Goal: Information Seeking & Learning: Learn about a topic

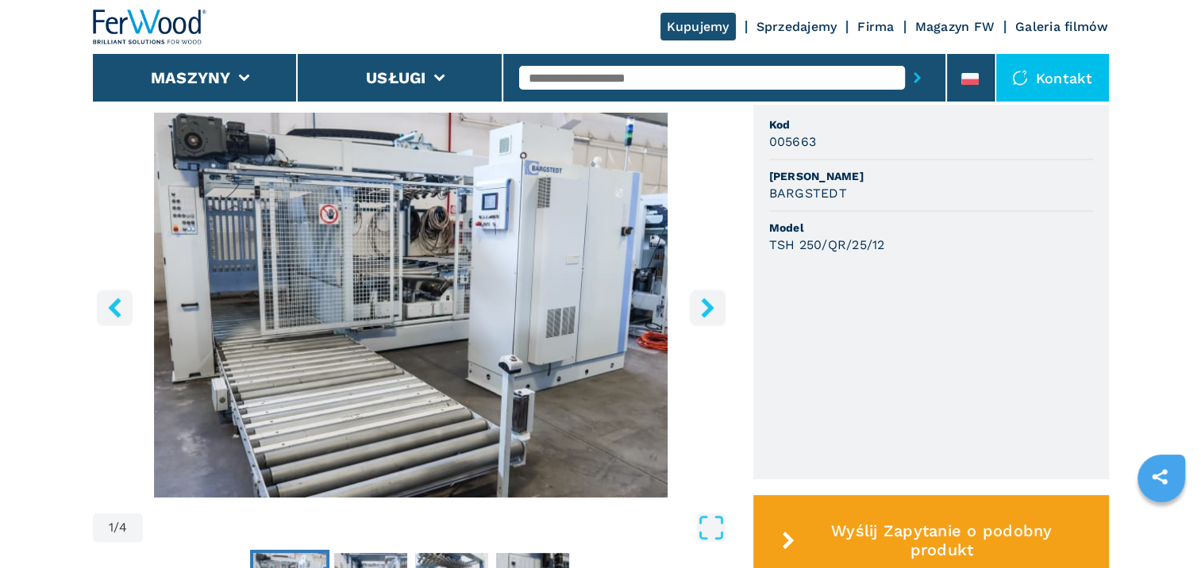
scroll to position [238, 0]
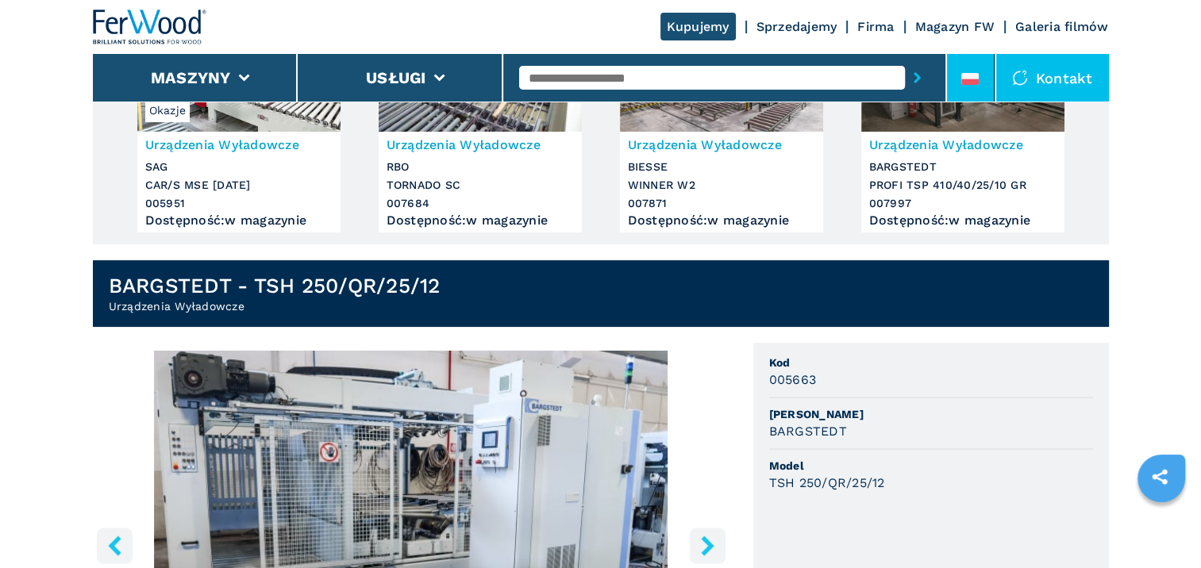
click at [970, 82] on icon at bounding box center [969, 82] width 17 height 6
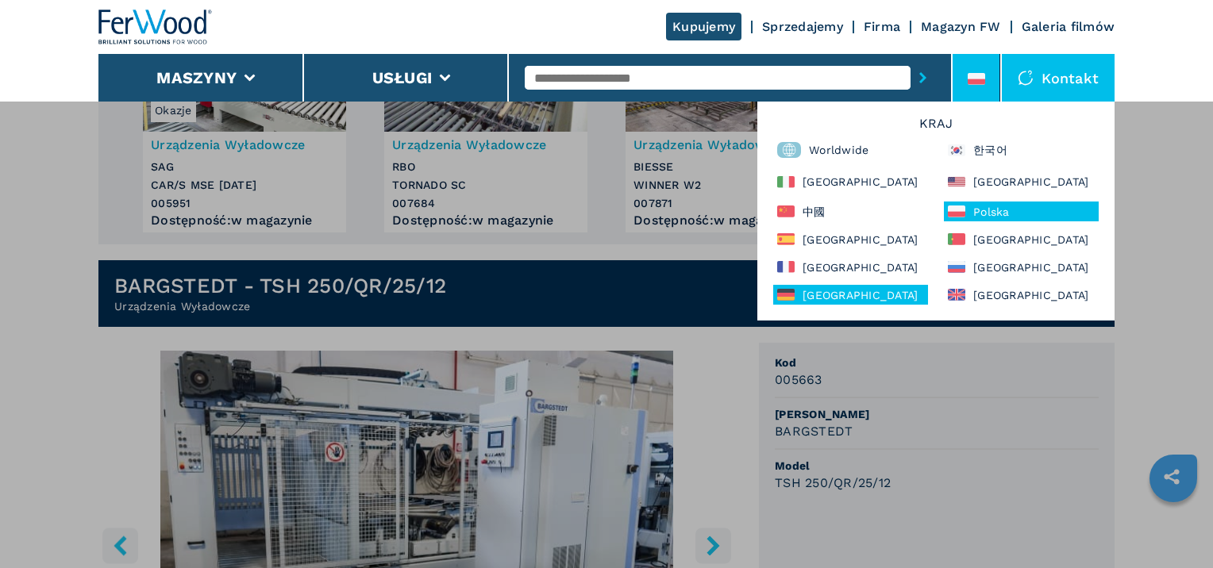
click at [869, 302] on div "[GEOGRAPHIC_DATA]" at bounding box center [850, 295] width 155 height 20
click at [495, 429] on div "**********" at bounding box center [606, 385] width 1213 height 568
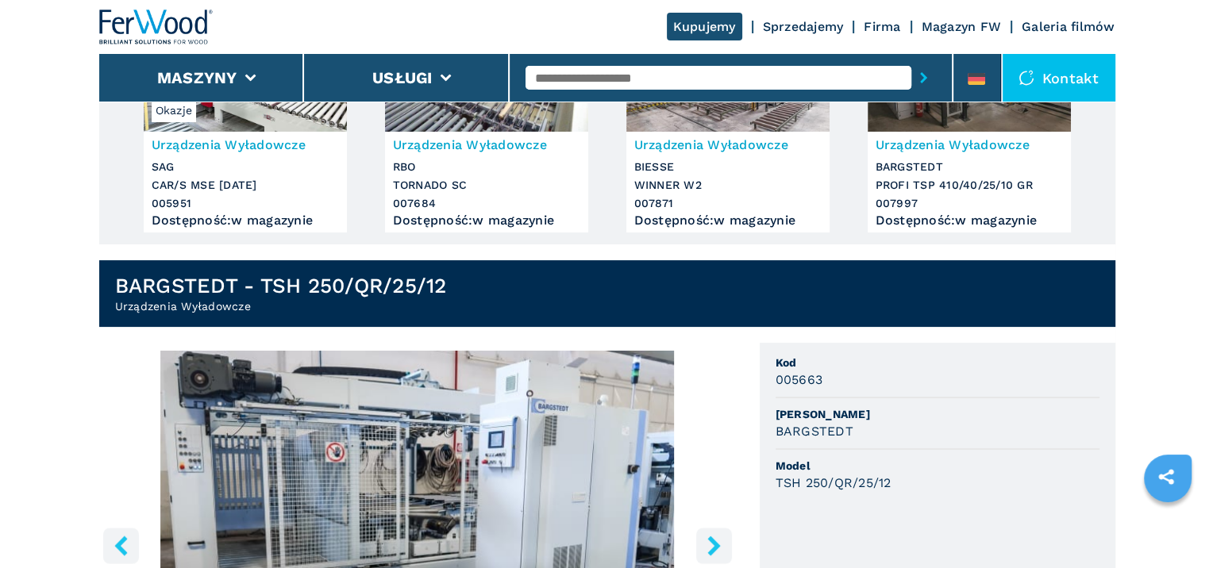
scroll to position [0, 0]
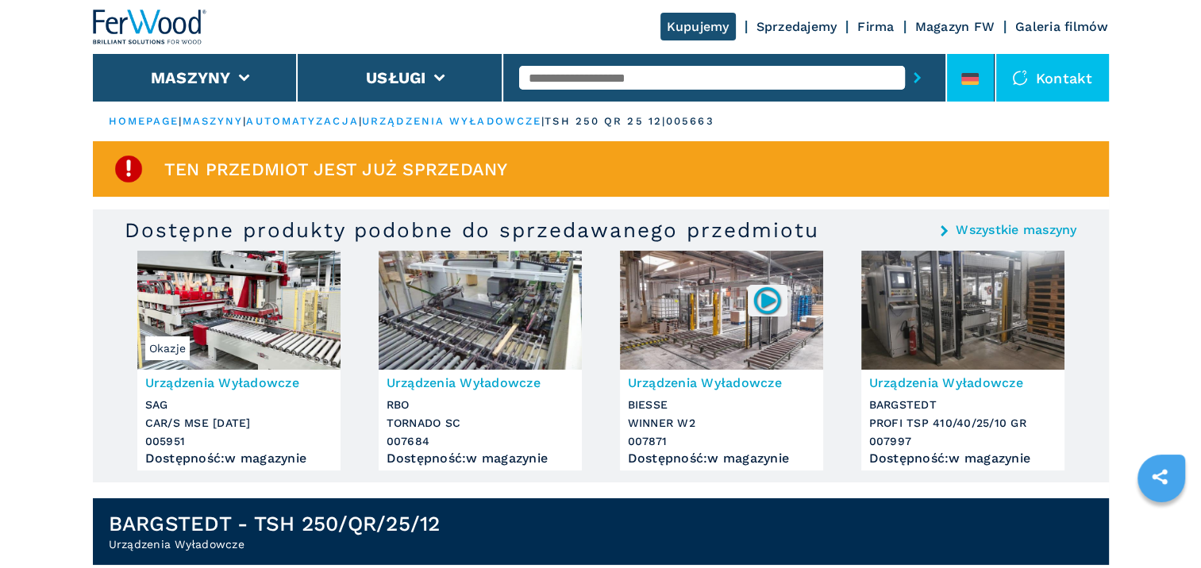
click at [966, 78] on icon at bounding box center [969, 79] width 17 height 12
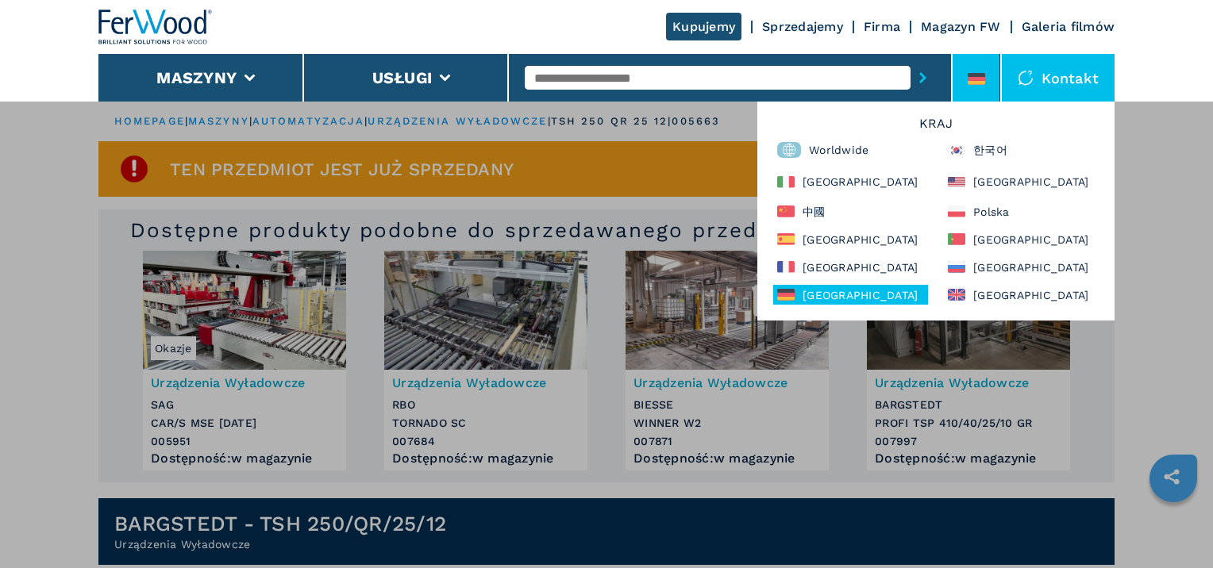
click at [848, 291] on div "[GEOGRAPHIC_DATA]" at bounding box center [850, 295] width 155 height 20
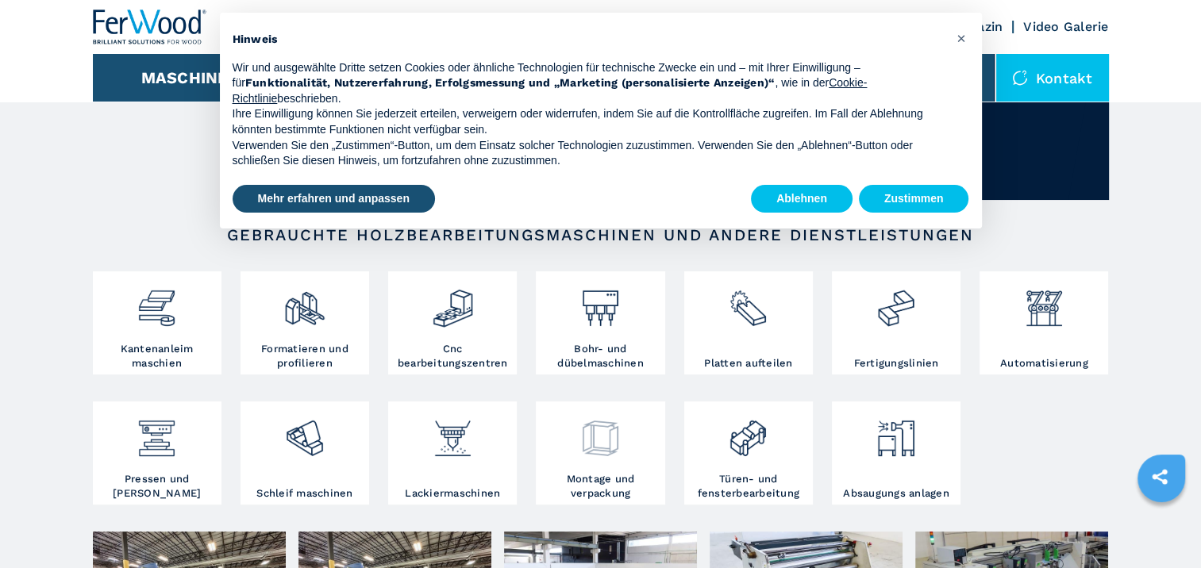
scroll to position [238, 0]
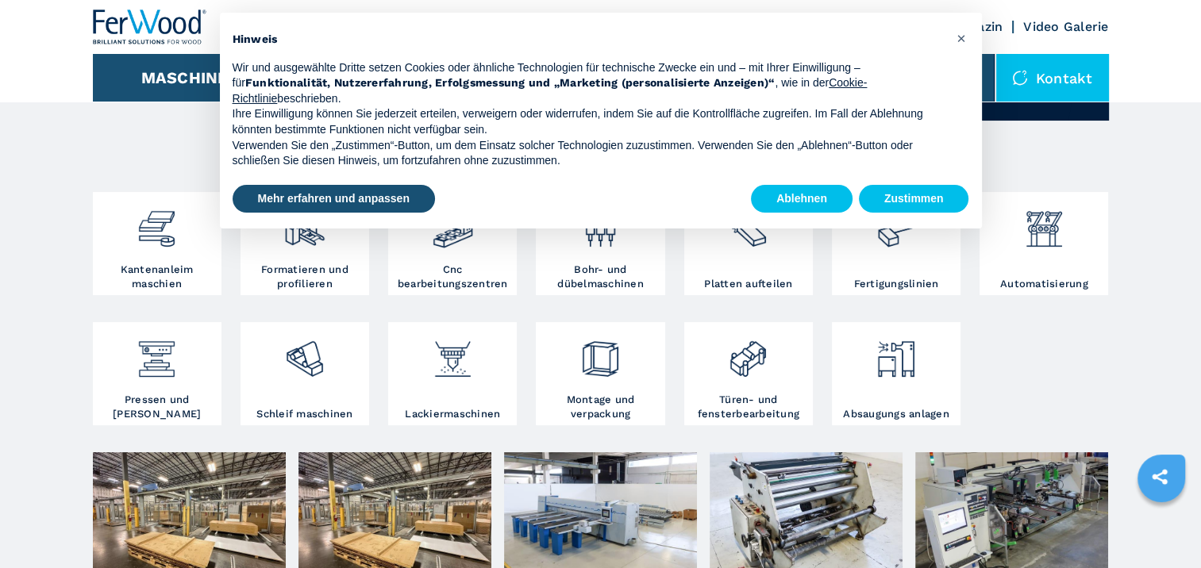
click at [968, 187] on div "× Hinweis Wir und ausgewählte Dritte setzen Cookies oder ähnliche Technologien …" at bounding box center [601, 121] width 762 height 216
click at [940, 194] on button "Zustimmen" at bounding box center [914, 199] width 110 height 29
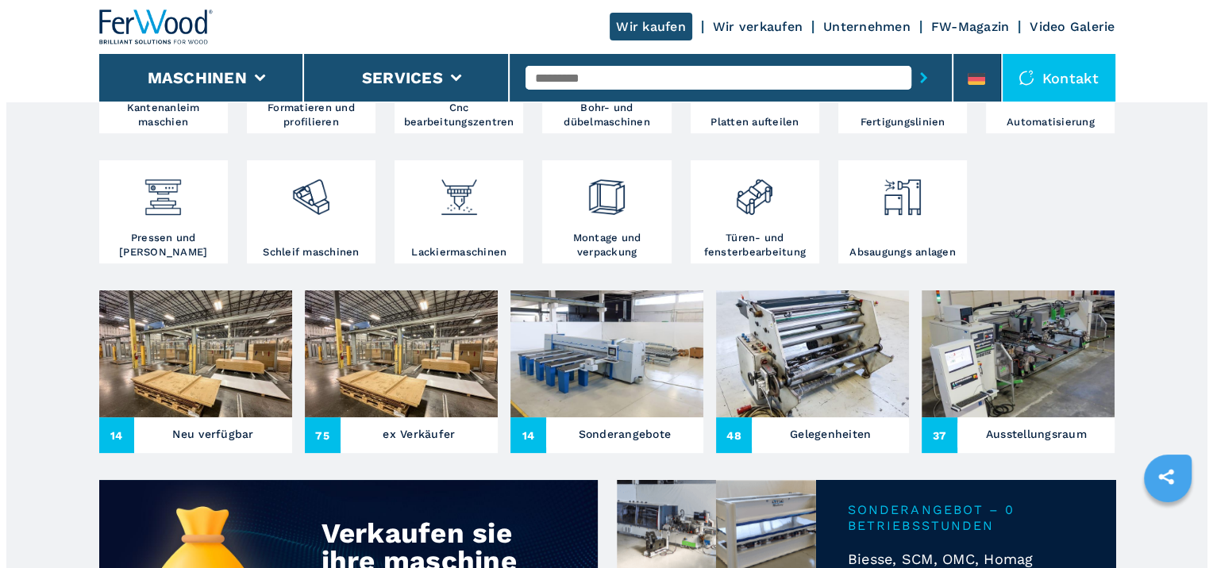
scroll to position [638, 0]
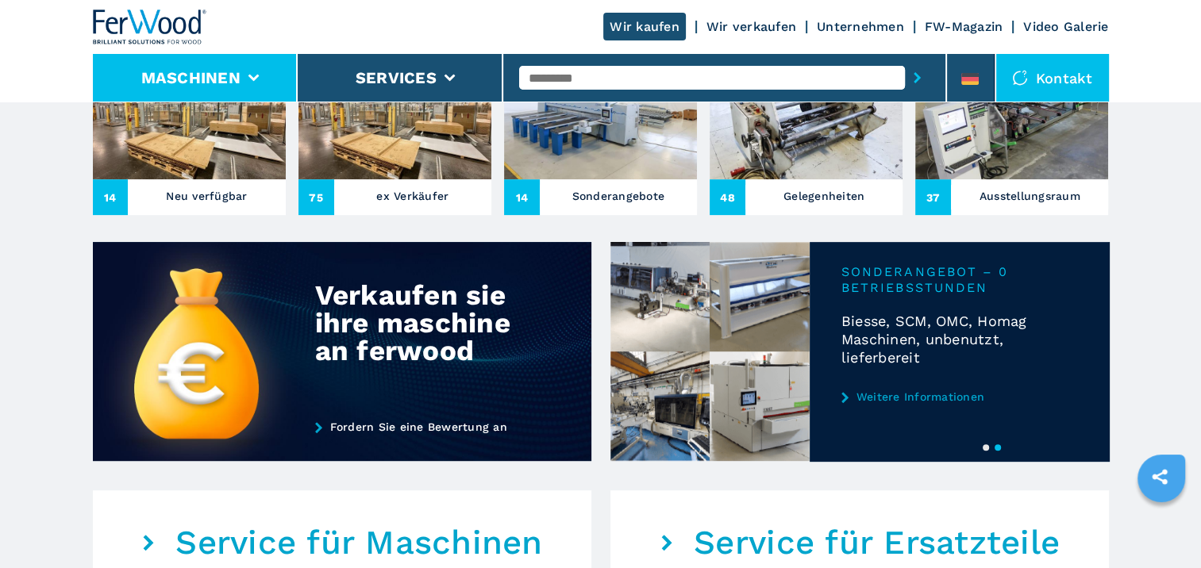
click at [182, 101] on li "Maschinen" at bounding box center [196, 78] width 206 height 48
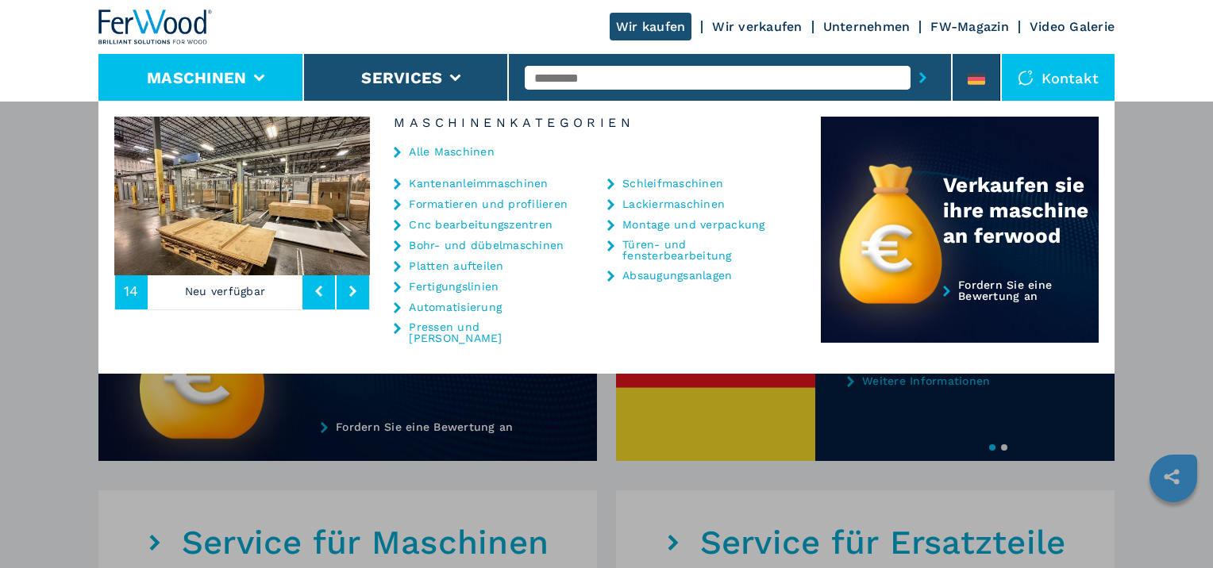
click at [433, 267] on link "Platten aufteilen" at bounding box center [456, 265] width 94 height 11
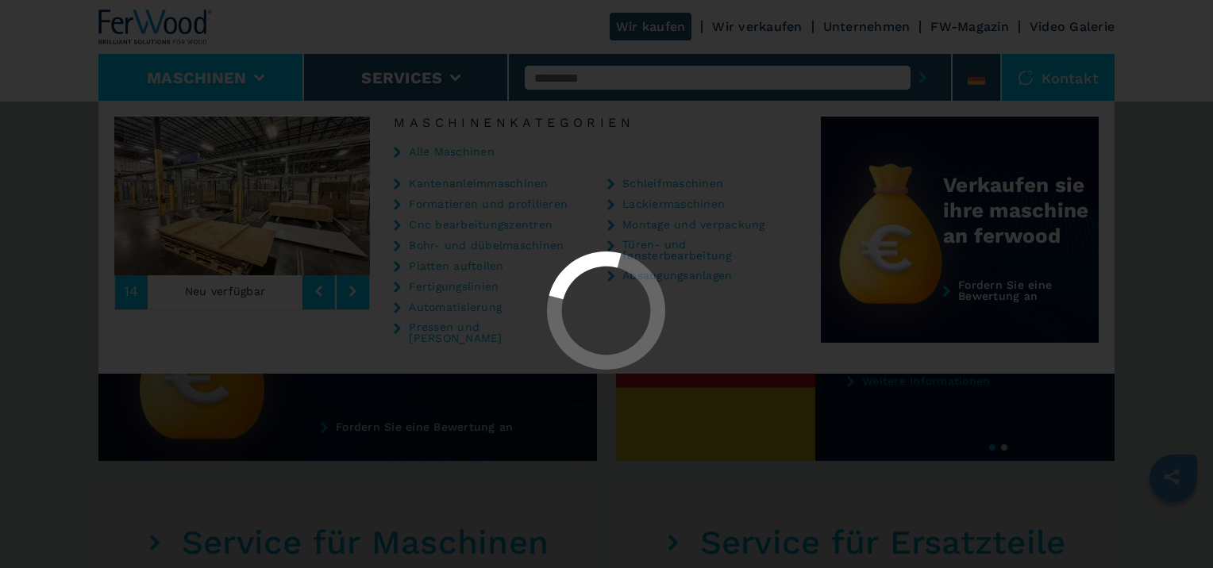
select select "**********"
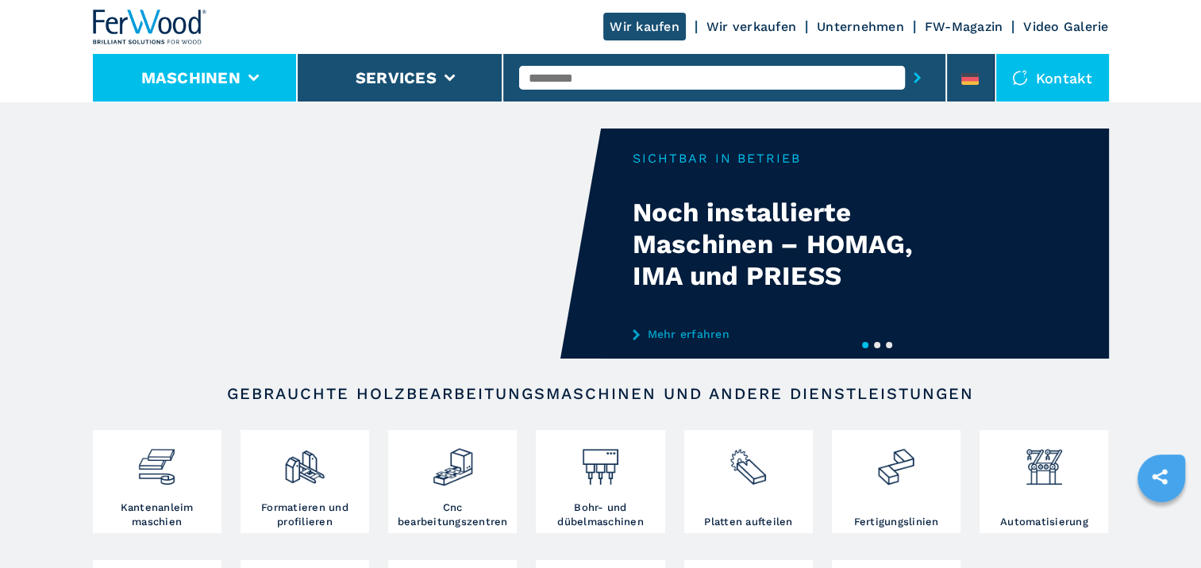
click at [240, 79] on button "Maschinen" at bounding box center [190, 77] width 99 height 19
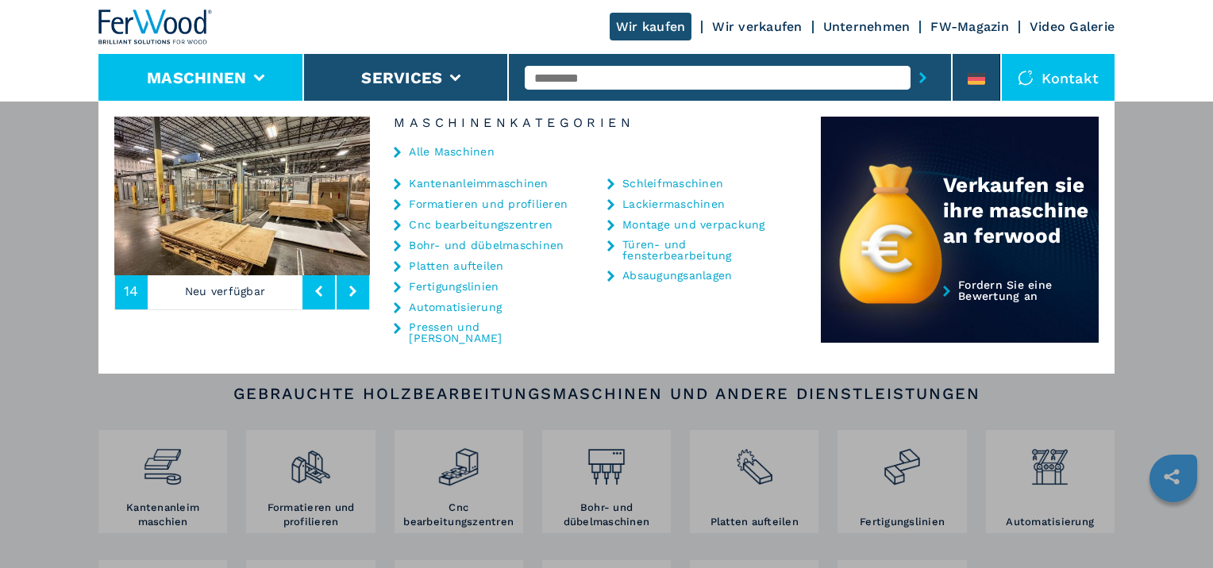
click at [472, 307] on link "Automatisierung" at bounding box center [455, 307] width 93 height 11
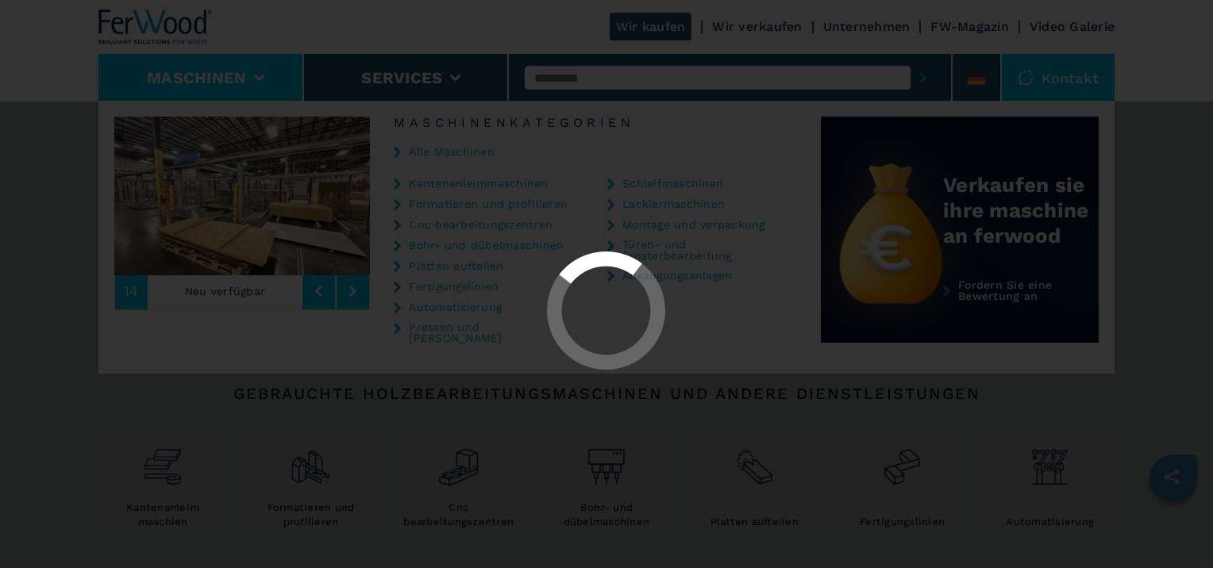
select select "**********"
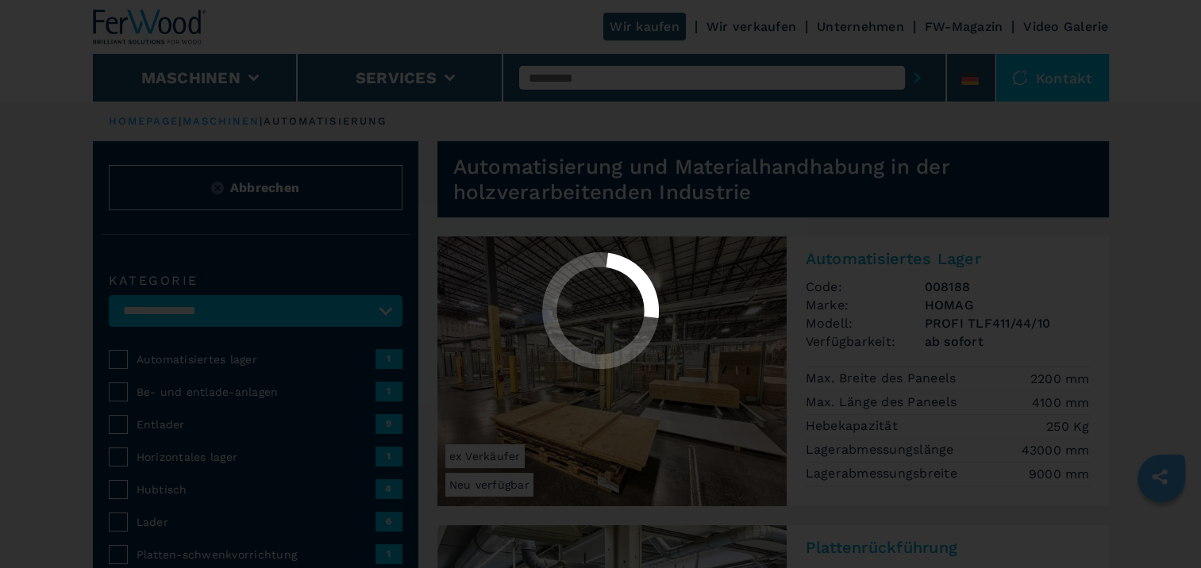
select select "**********"
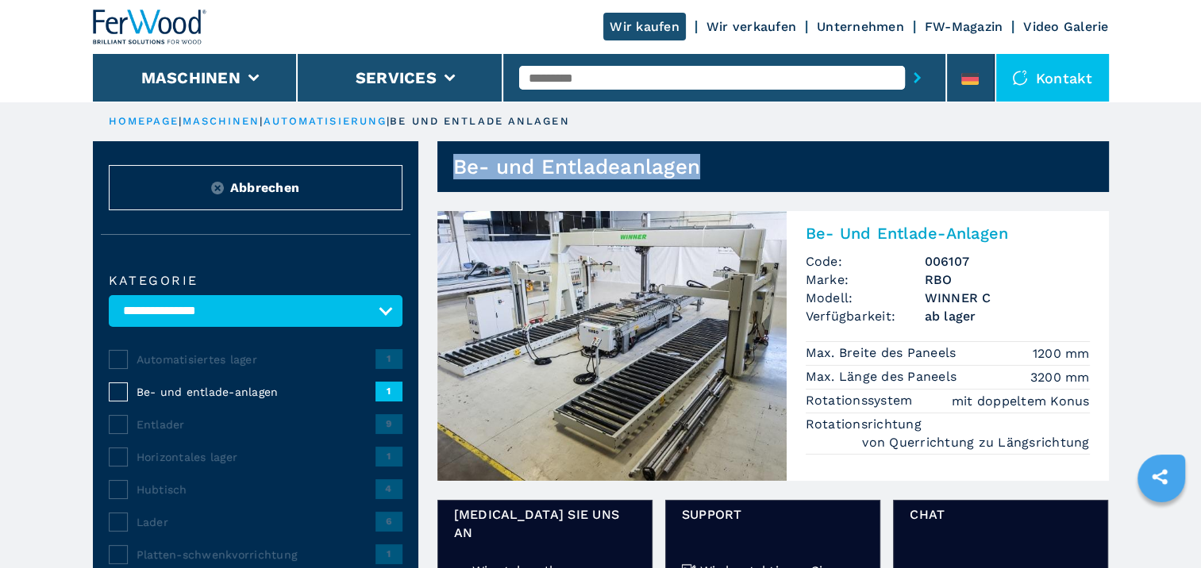
drag, startPoint x: 701, startPoint y: 168, endPoint x: 457, endPoint y: 167, distance: 243.7
click at [457, 167] on header "Be- und Entladeanlagen" at bounding box center [773, 166] width 672 height 51
drag, startPoint x: 457, startPoint y: 167, endPoint x: 495, endPoint y: 164, distance: 38.2
copy h1 "Be- und Entladeanlagen"
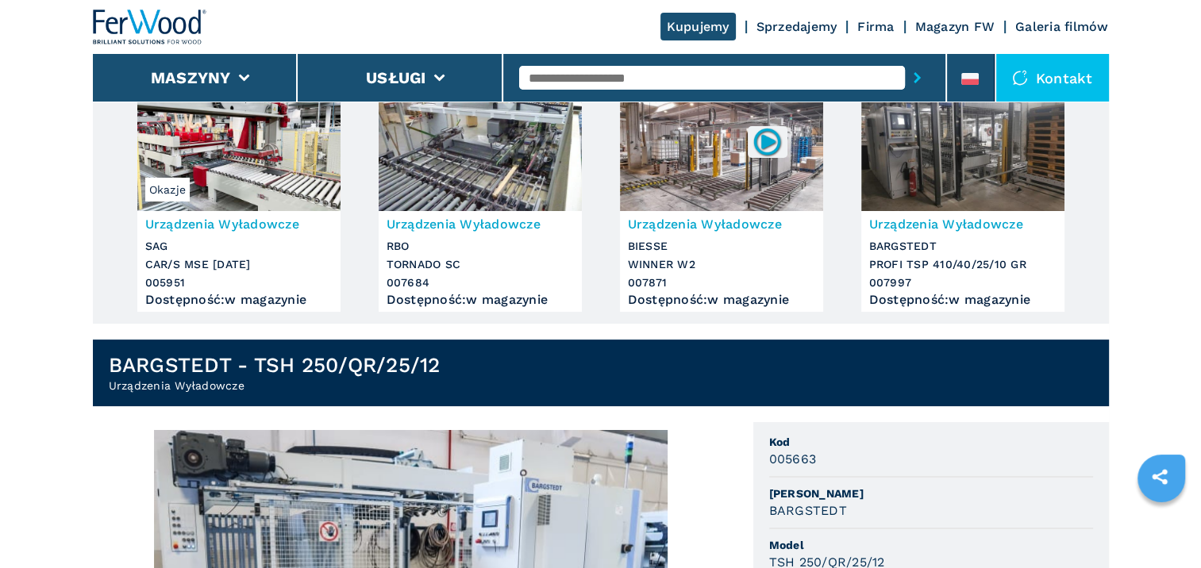
scroll to position [79, 0]
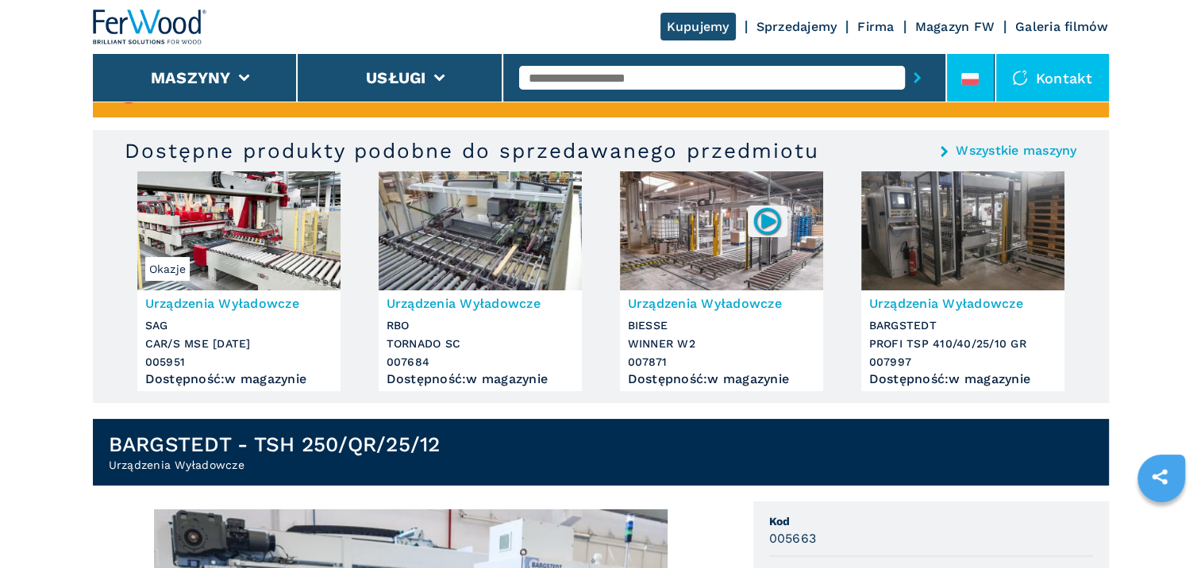
click at [976, 73] on icon at bounding box center [969, 79] width 17 height 12
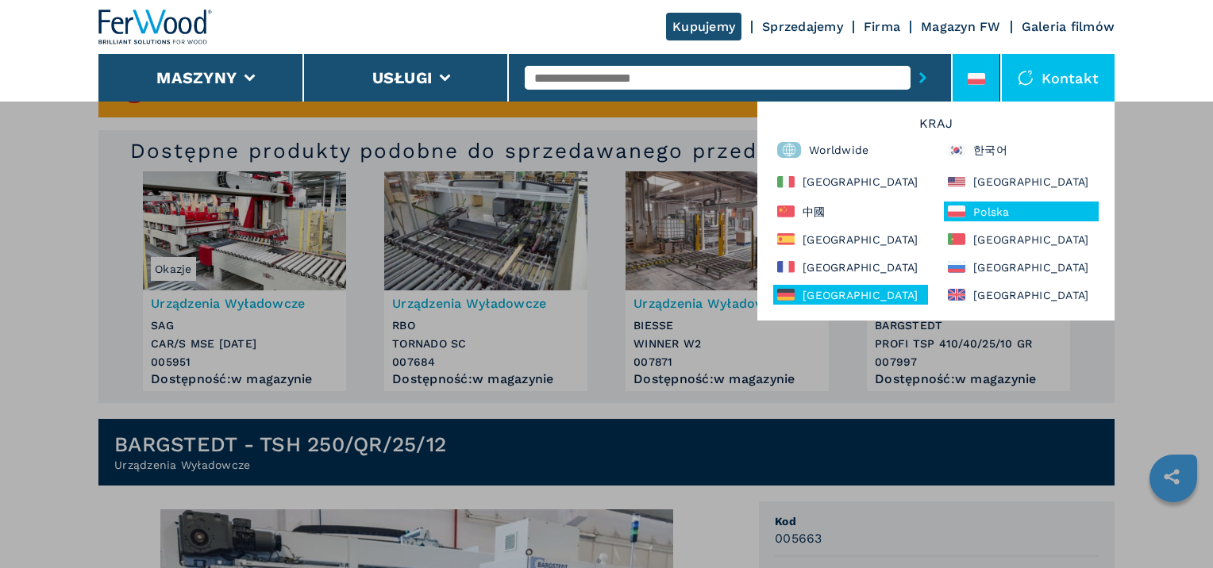
click at [802, 304] on div "[GEOGRAPHIC_DATA]" at bounding box center [850, 295] width 155 height 20
click at [831, 290] on div "[GEOGRAPHIC_DATA]" at bounding box center [850, 295] width 155 height 20
click at [445, 453] on div "**********" at bounding box center [606, 385] width 1213 height 568
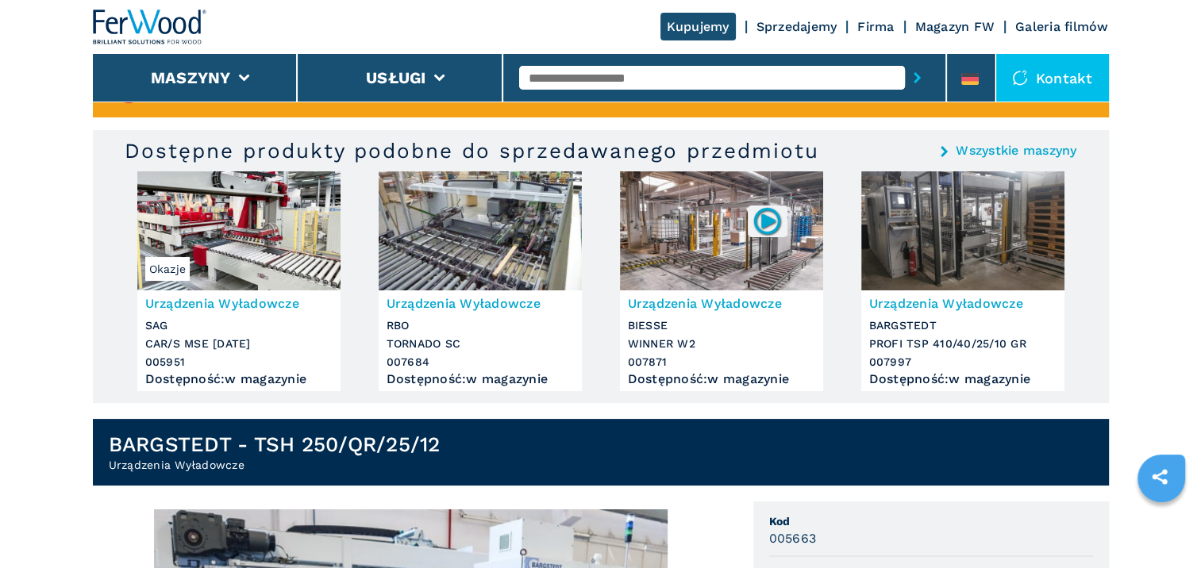
click at [446, 443] on header "BARGSTEDT - TSH 250/QR/25/12 Urządzenia Wyładowcze" at bounding box center [601, 452] width 1016 height 67
drag, startPoint x: 442, startPoint y: 461, endPoint x: 436, endPoint y: 448, distance: 14.9
click at [441, 459] on h2 "Urządzenia Wyładowcze" at bounding box center [275, 465] width 332 height 16
click at [453, 448] on header "BARGSTEDT - TSH 250/QR/25/12 Urządzenia Wyładowcze" at bounding box center [601, 452] width 1016 height 67
drag, startPoint x: 444, startPoint y: 443, endPoint x: 260, endPoint y: 444, distance: 183.4
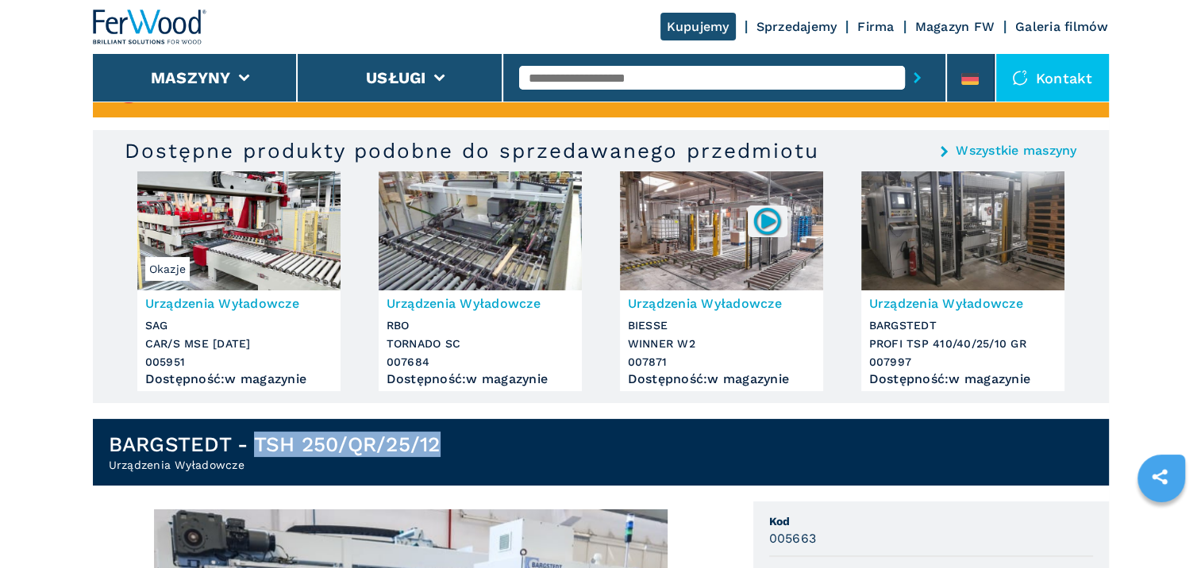
click at [260, 444] on header "BARGSTEDT - TSH 250/QR/25/12 Urządzenia Wyładowcze" at bounding box center [601, 452] width 1016 height 67
copy h1 "TSH 250/QR/25/12"
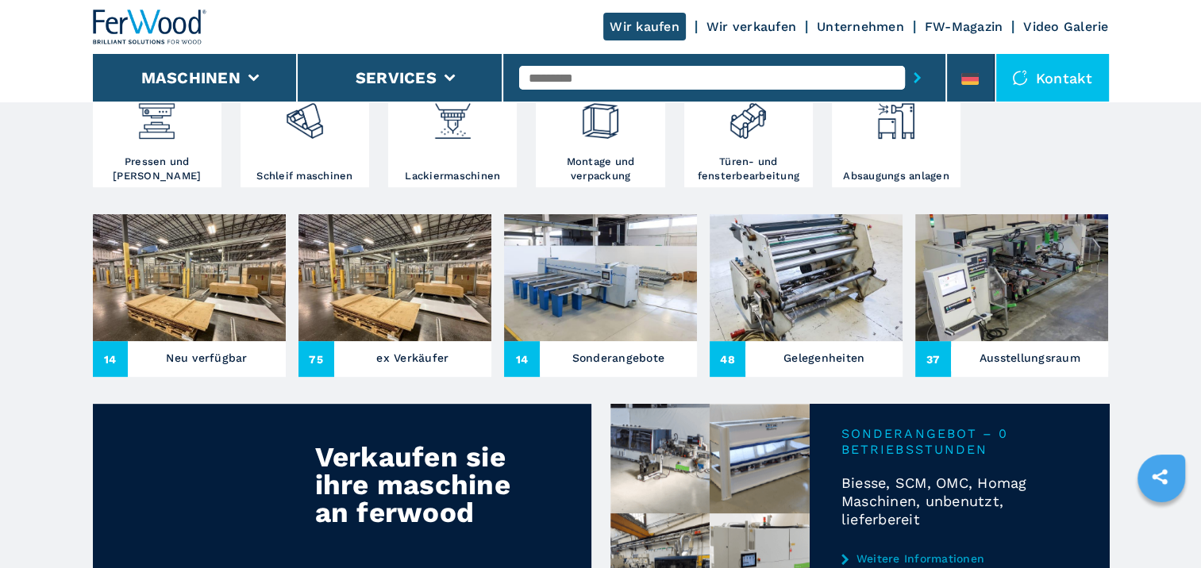
scroll to position [159, 0]
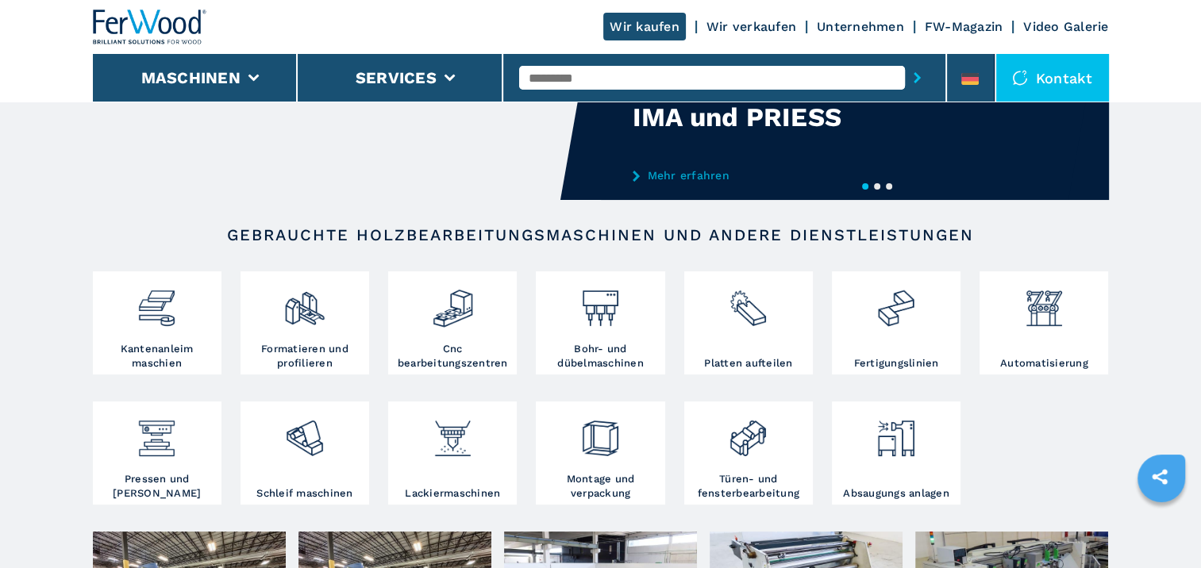
click at [566, 79] on input "text" at bounding box center [712, 78] width 386 height 24
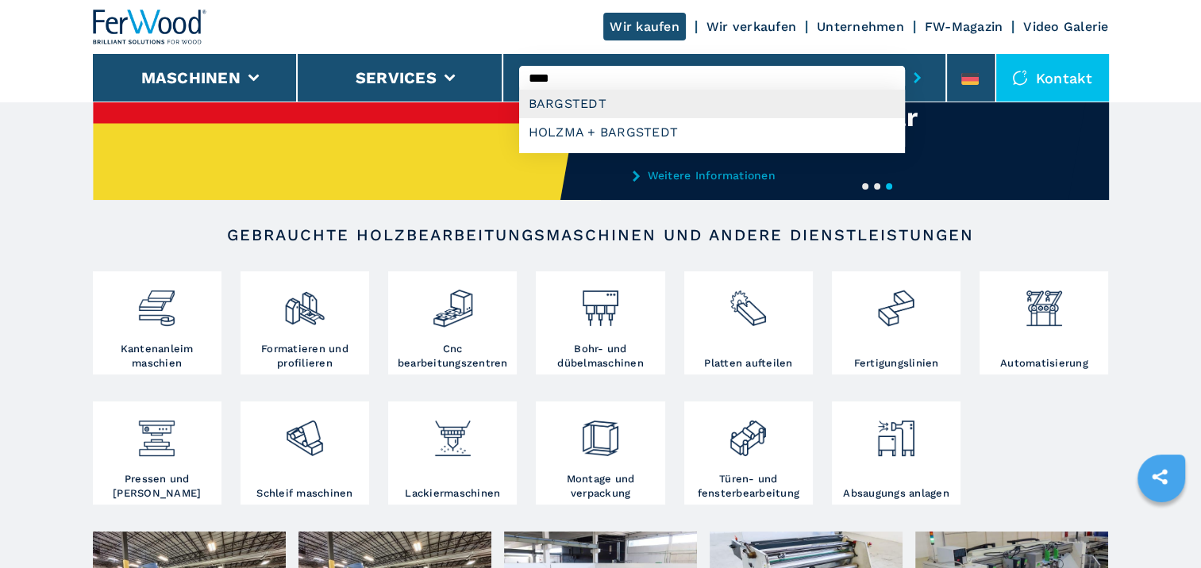
click at [574, 101] on div "BARGSTEDT" at bounding box center [712, 104] width 386 height 29
type input "*********"
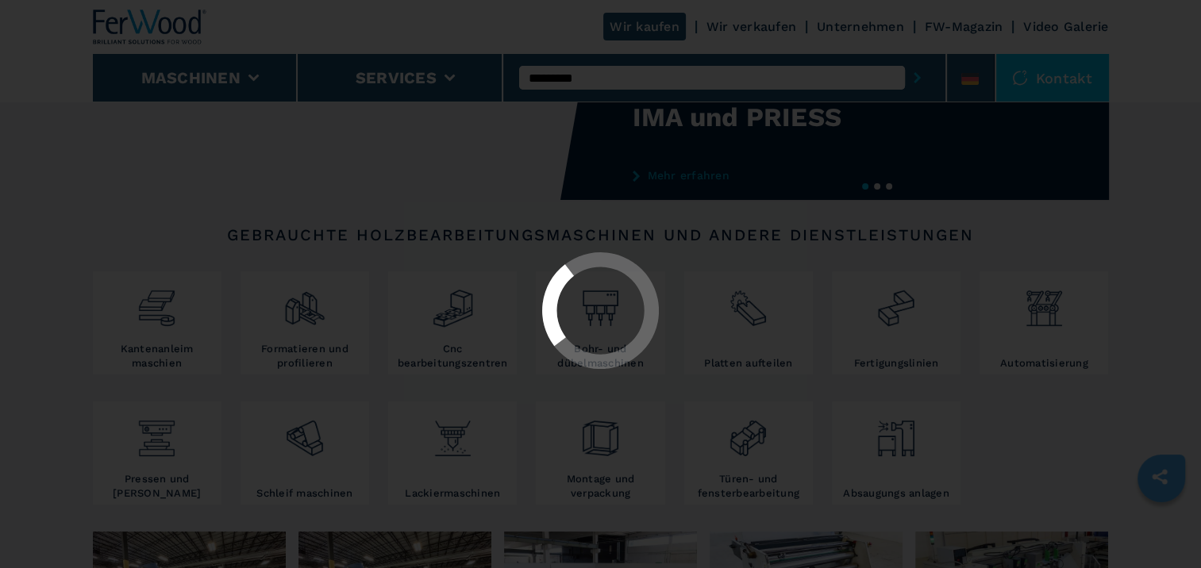
select select "*********"
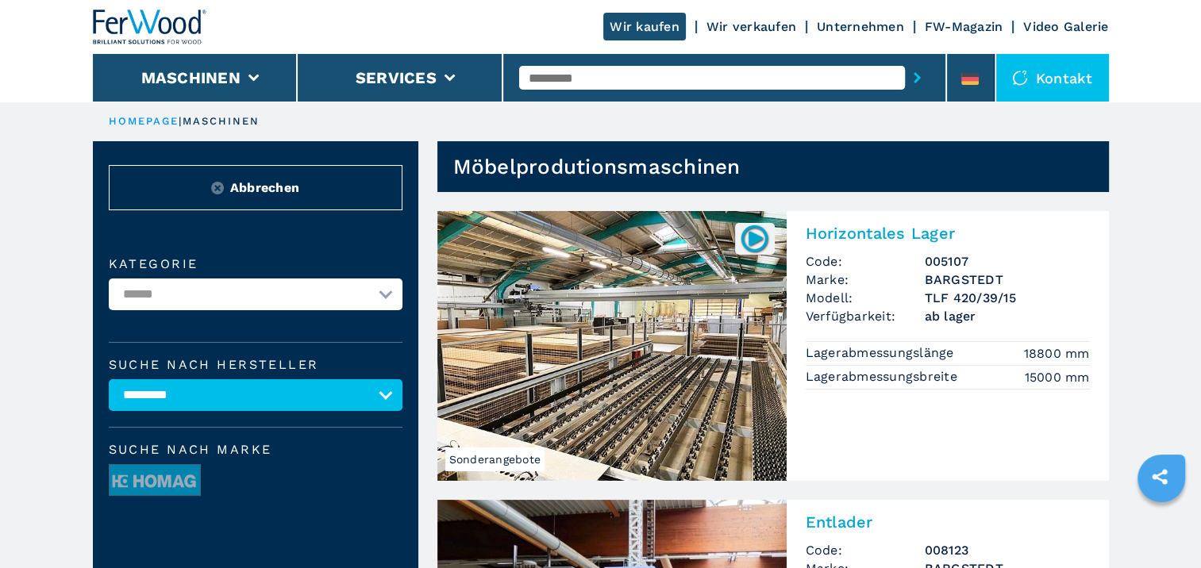
click at [618, 71] on input "text" at bounding box center [712, 78] width 386 height 24
type input "******"
click at [905, 60] on button "submit-button" at bounding box center [917, 78] width 25 height 37
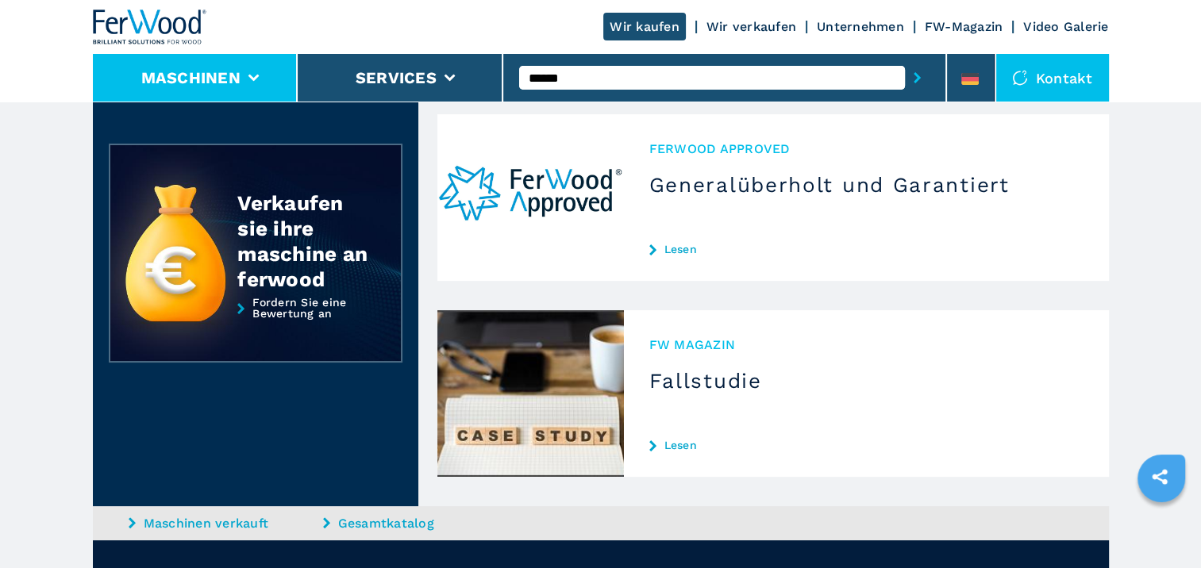
scroll to position [79, 0]
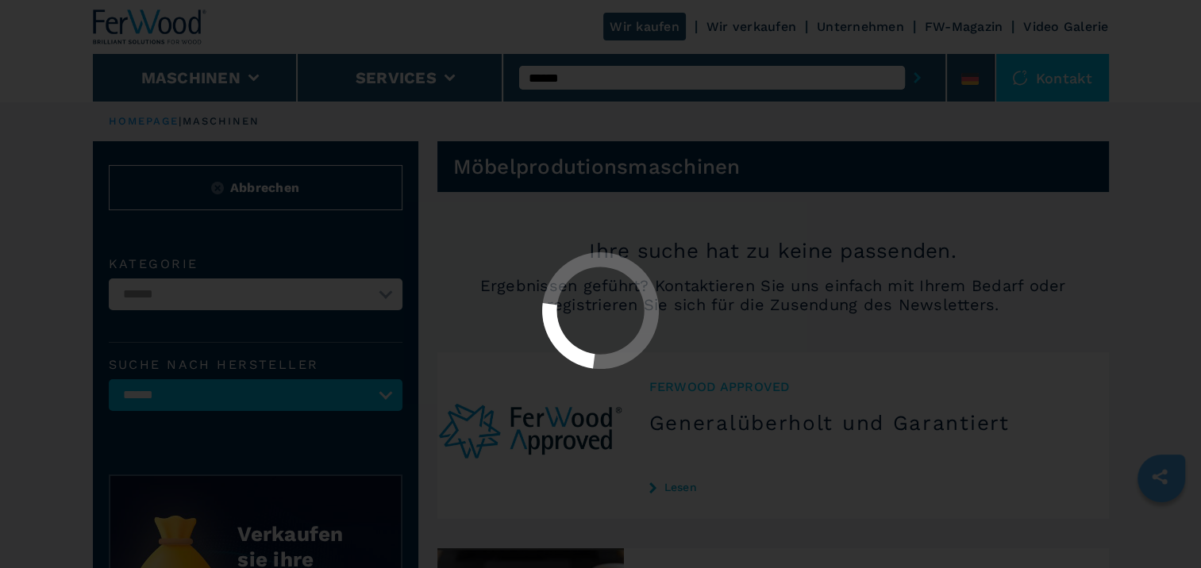
select select "*********"
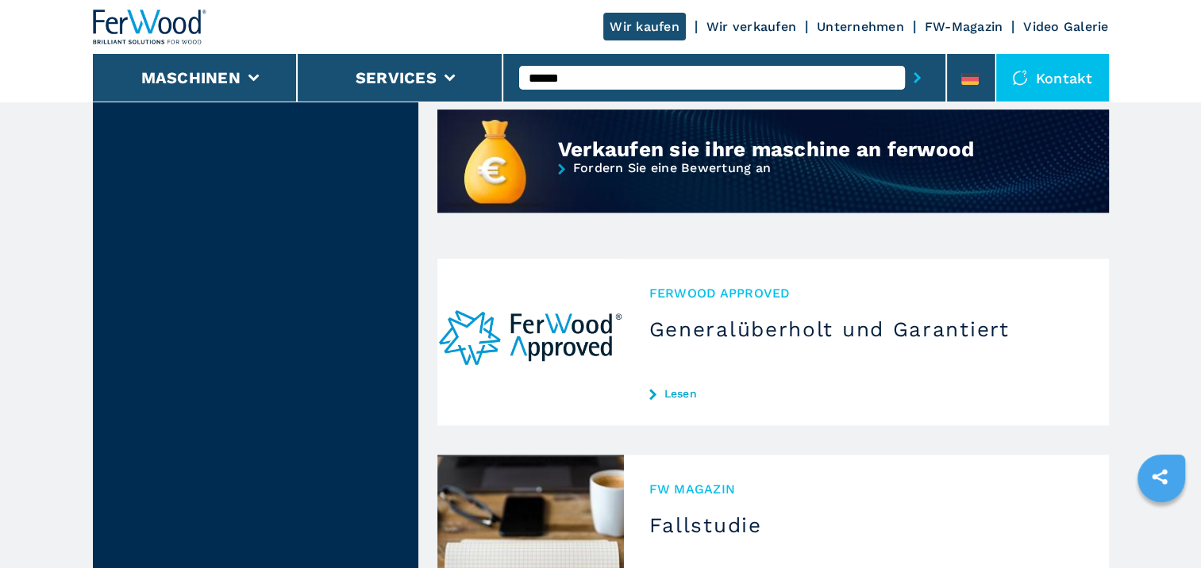
scroll to position [1032, 0]
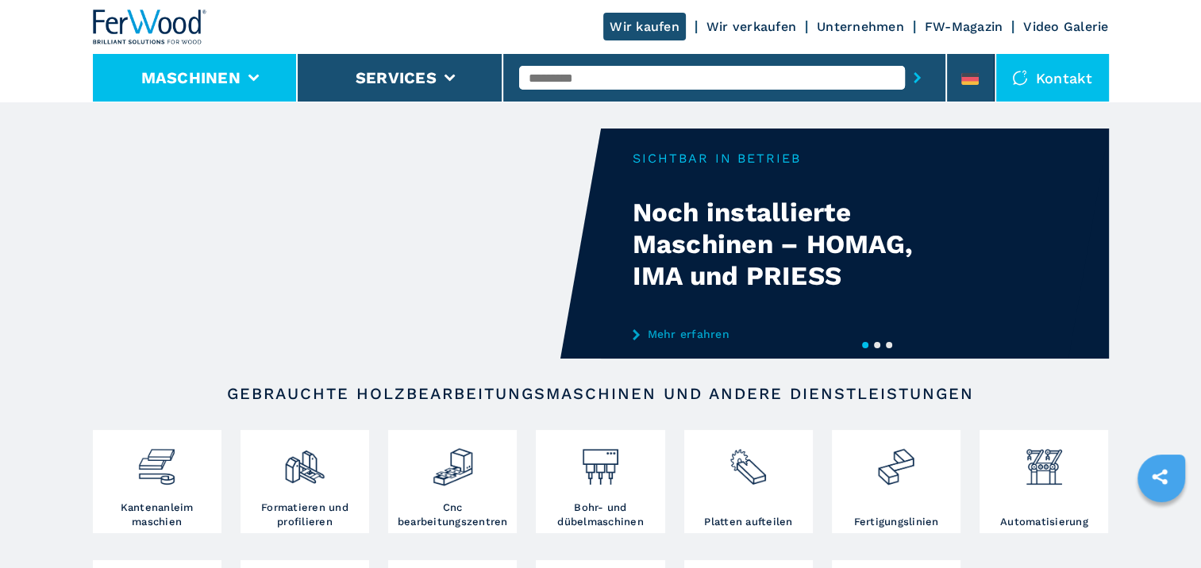
click at [228, 71] on button "Maschinen" at bounding box center [190, 77] width 99 height 19
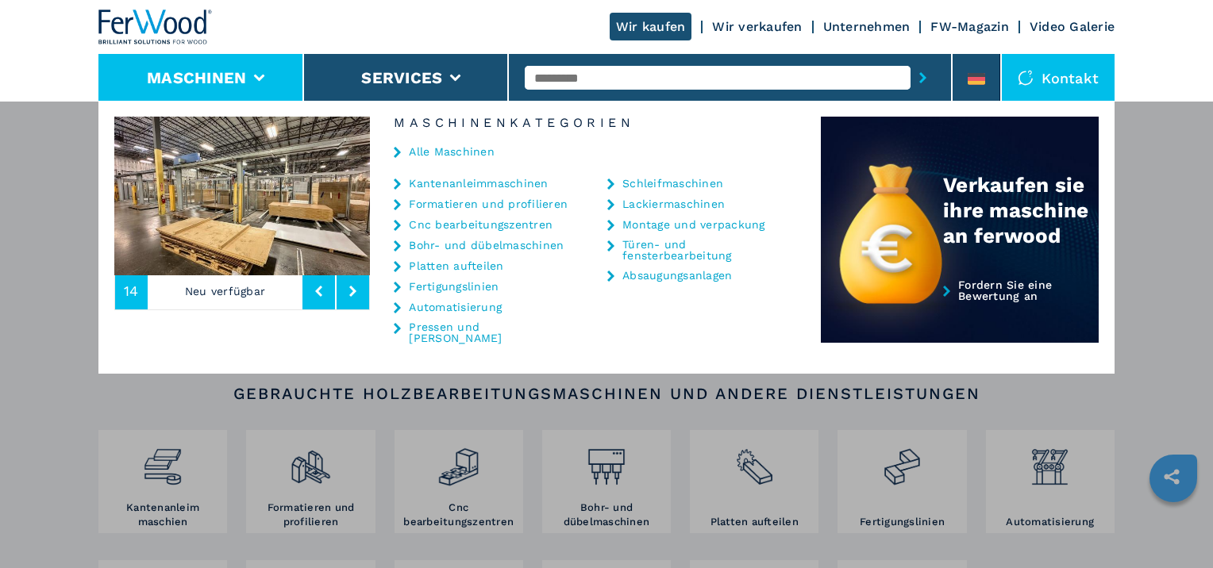
click at [456, 303] on link "Automatisierung" at bounding box center [455, 307] width 93 height 11
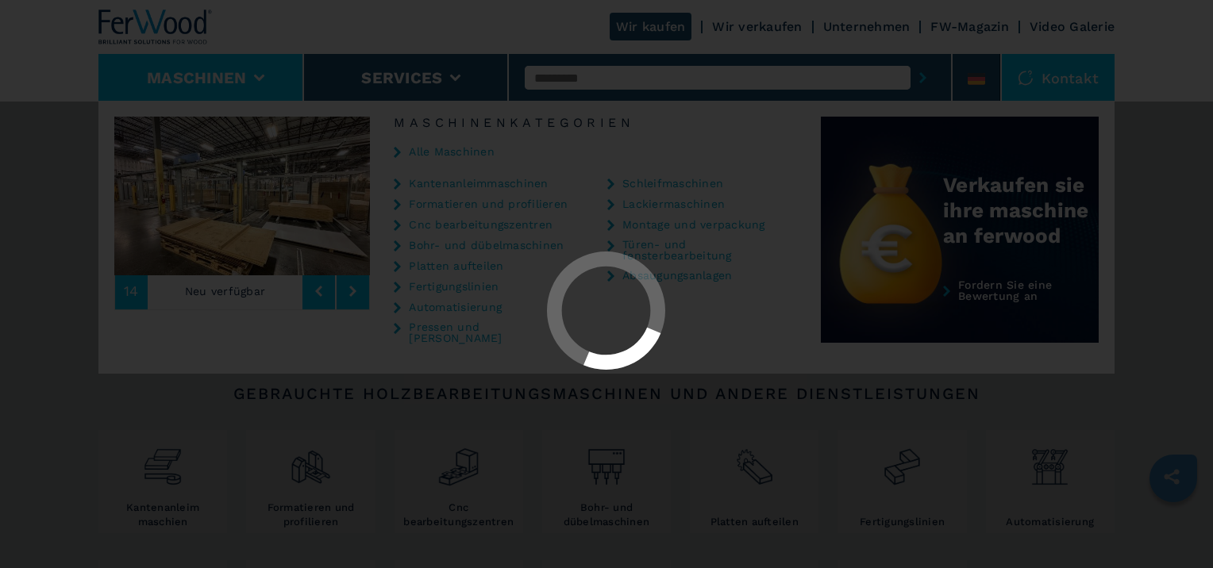
select select "**********"
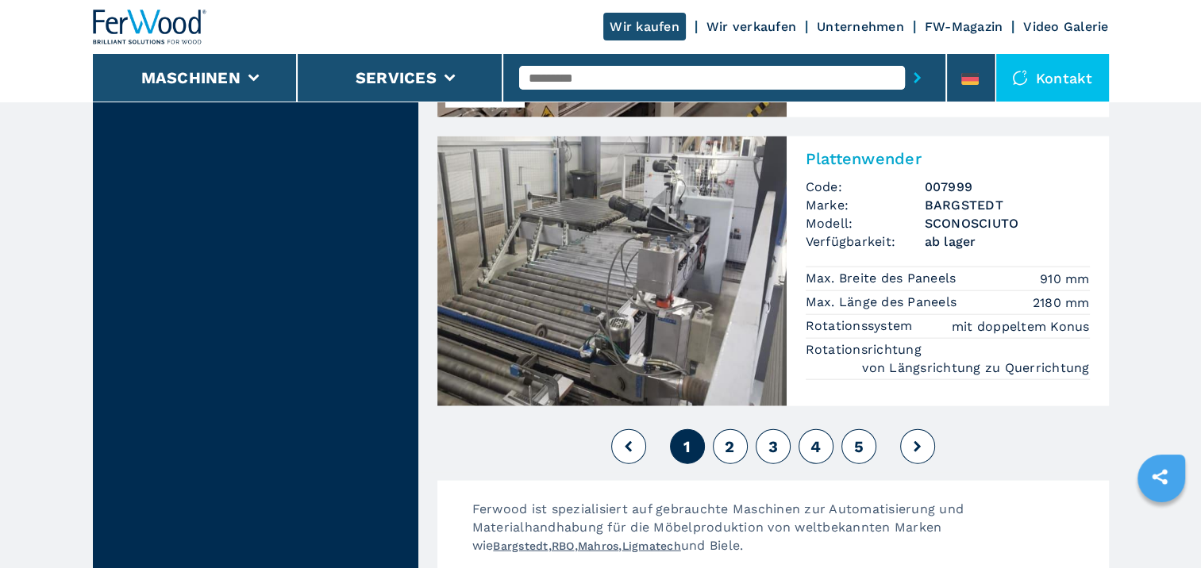
scroll to position [3810, 0]
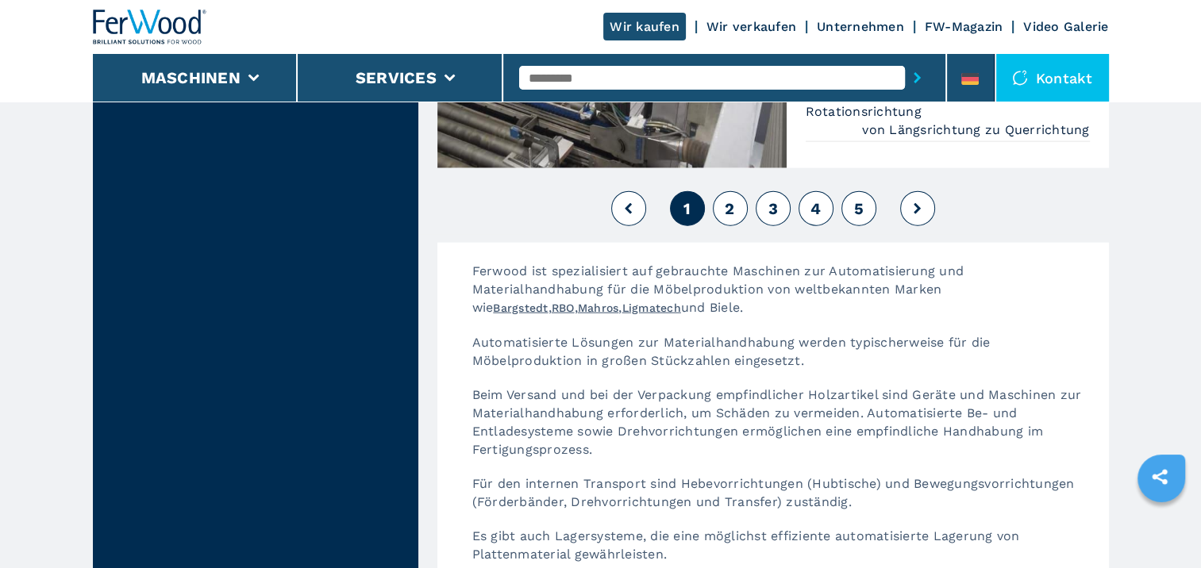
click at [727, 199] on span "2" at bounding box center [730, 208] width 10 height 19
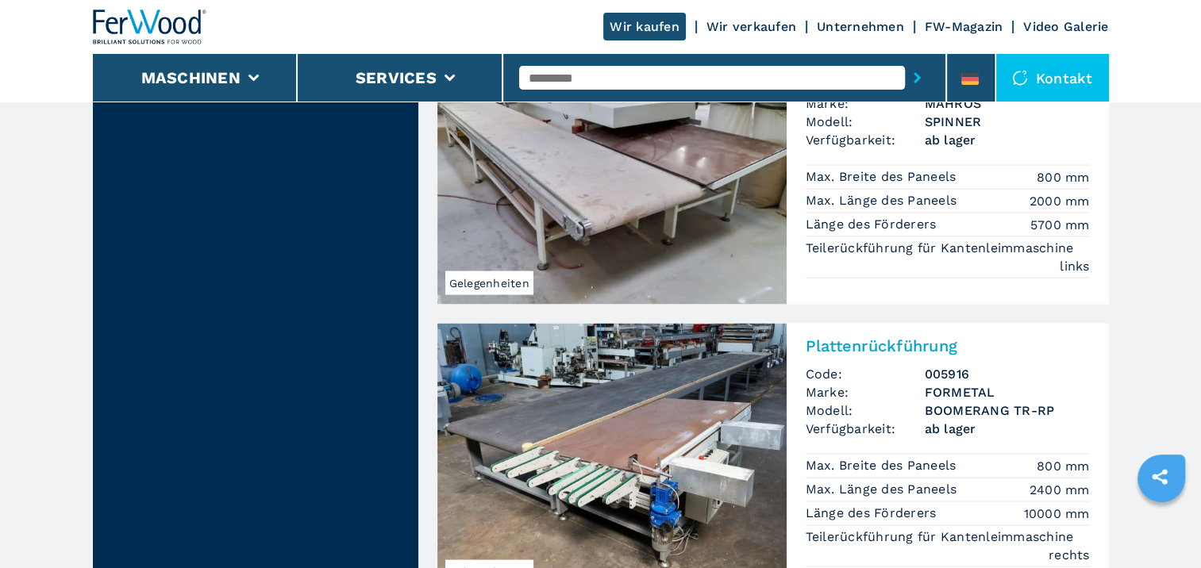
scroll to position [2778, 0]
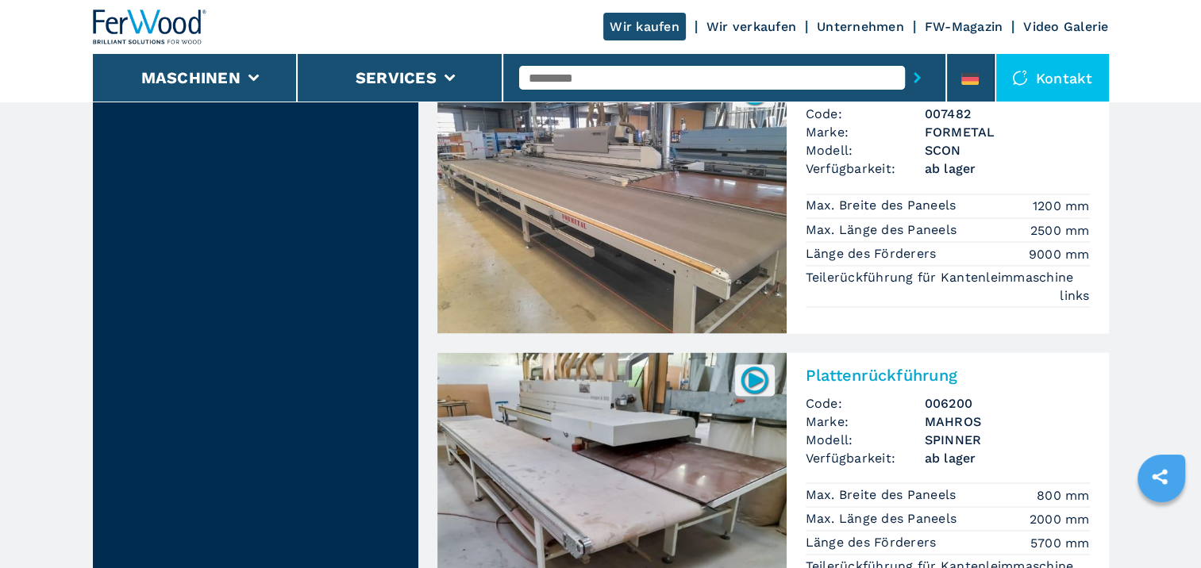
click at [579, 73] on input "text" at bounding box center [712, 78] width 386 height 24
